Goal: Information Seeking & Learning: Learn about a topic

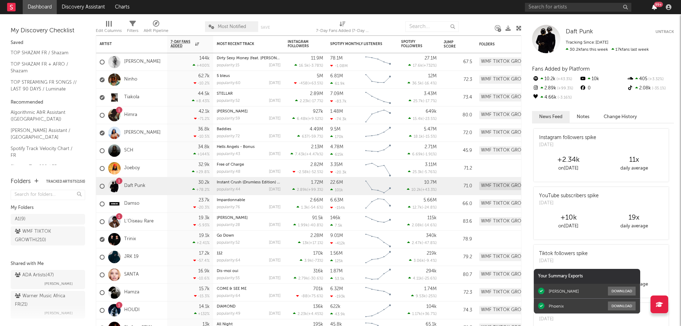
click at [654, 8] on icon "button" at bounding box center [653, 7] width 5 height 6
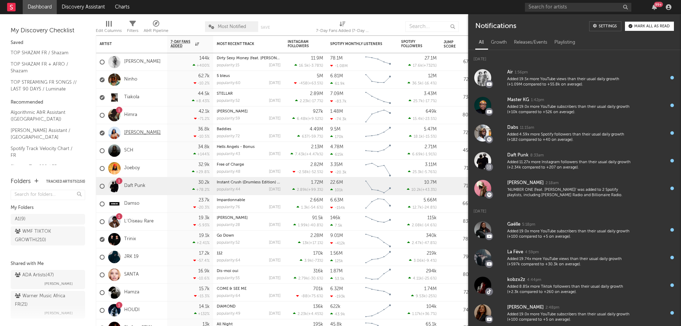
click at [143, 135] on link "[PERSON_NAME]" at bounding box center [142, 133] width 37 height 6
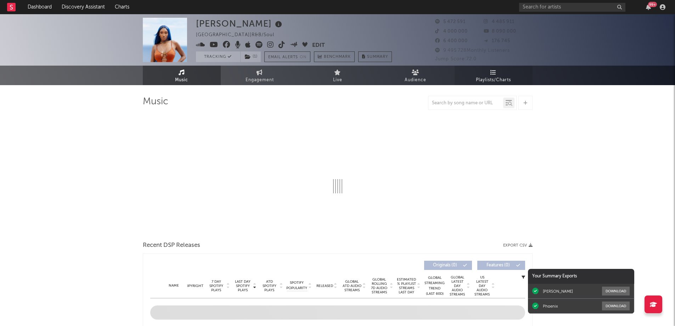
click at [499, 77] on span "Playlists/Charts" at bounding box center [493, 80] width 35 height 9
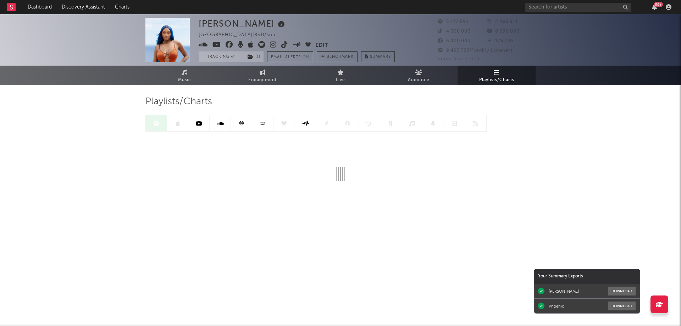
click at [239, 125] on icon at bounding box center [241, 123] width 5 height 5
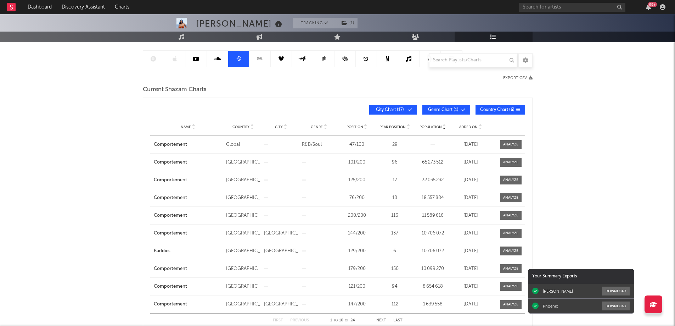
scroll to position [71, 0]
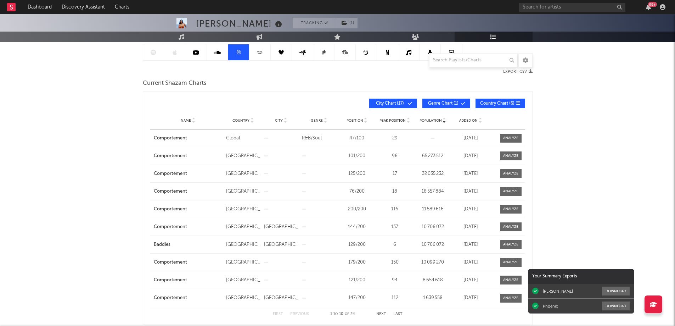
click at [469, 120] on span "Added On" at bounding box center [468, 120] width 18 height 4
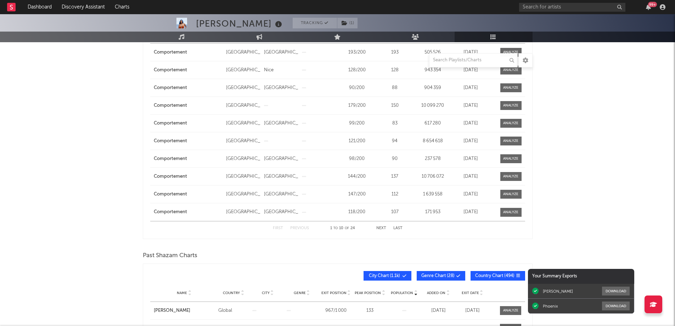
scroll to position [0, 0]
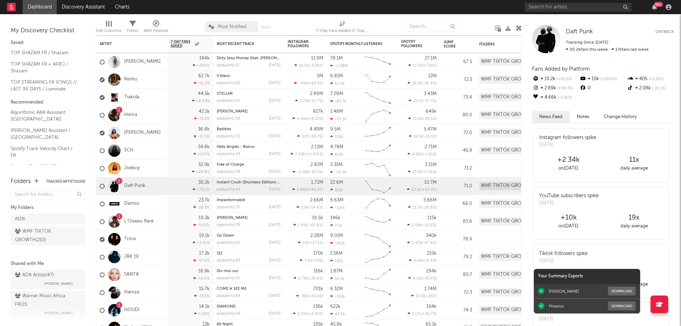
click at [655, 6] on div "99 +" at bounding box center [658, 4] width 9 height 5
click at [430, 5] on nav "Dashboard Discovery Assistant Charts 99 +" at bounding box center [340, 7] width 681 height 14
